Goal: Navigation & Orientation: Find specific page/section

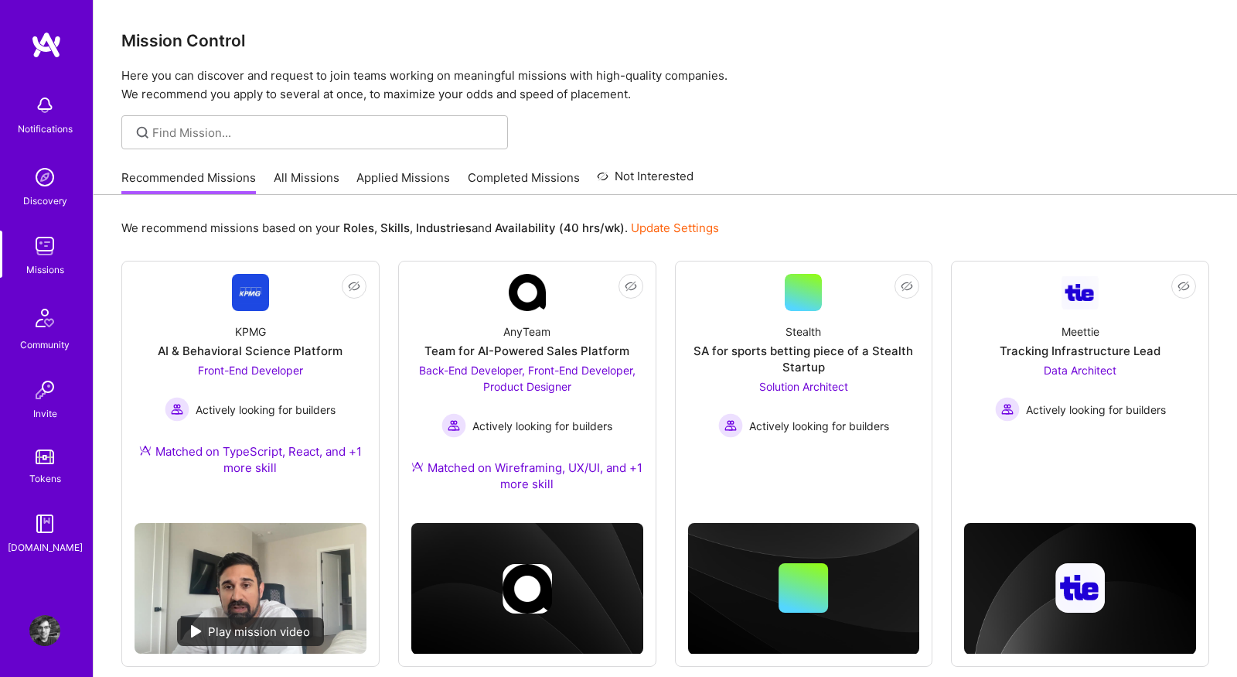
click at [315, 176] on link "All Missions" at bounding box center [307, 182] width 66 height 26
